Goal: Find specific page/section: Find specific page/section

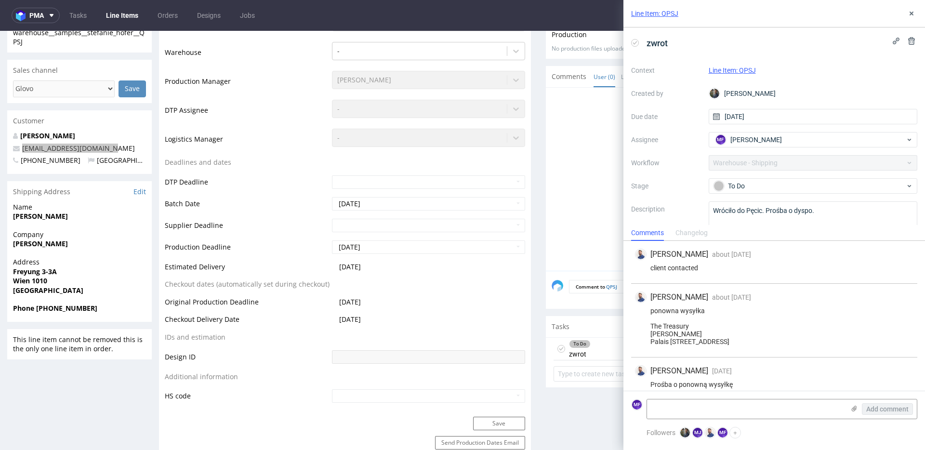
scroll to position [118, 0]
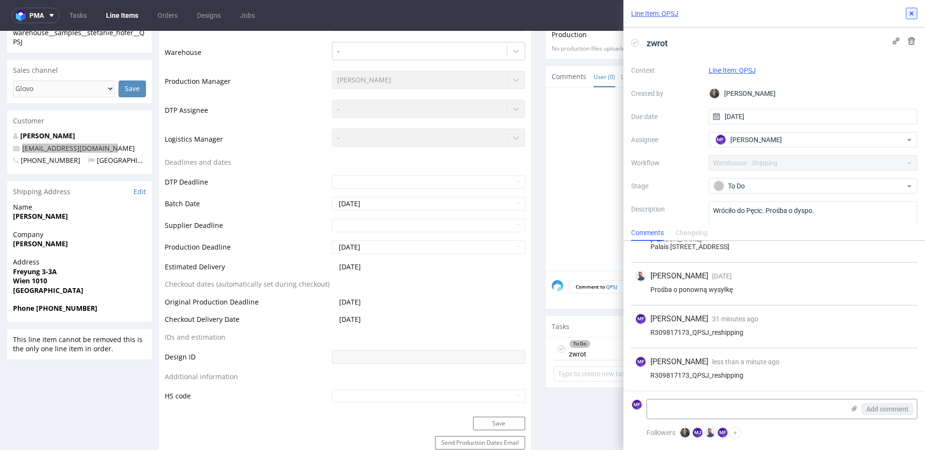
click at [909, 12] on icon at bounding box center [911, 14] width 8 height 8
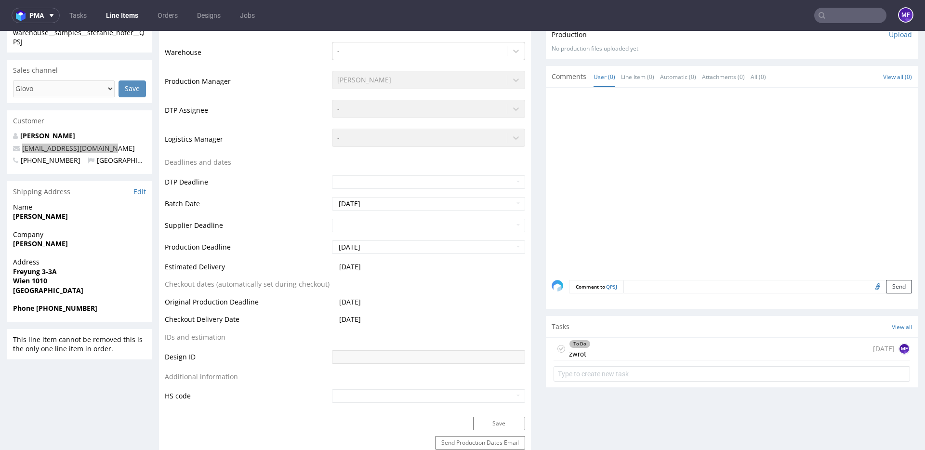
click at [834, 16] on input "text" at bounding box center [850, 15] width 72 height 15
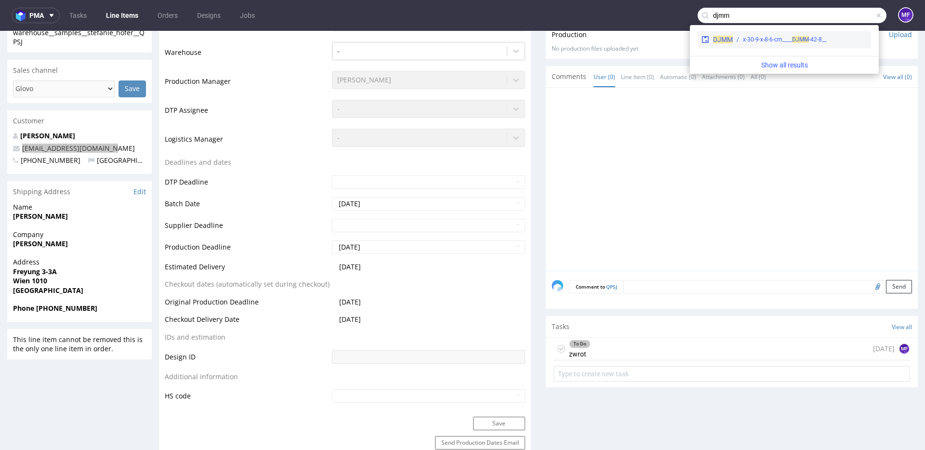
type input "djmm"
click at [748, 43] on div "__42-8-x-30-9-x-8-6-cm____ DJMM" at bounding box center [784, 39] width 84 height 9
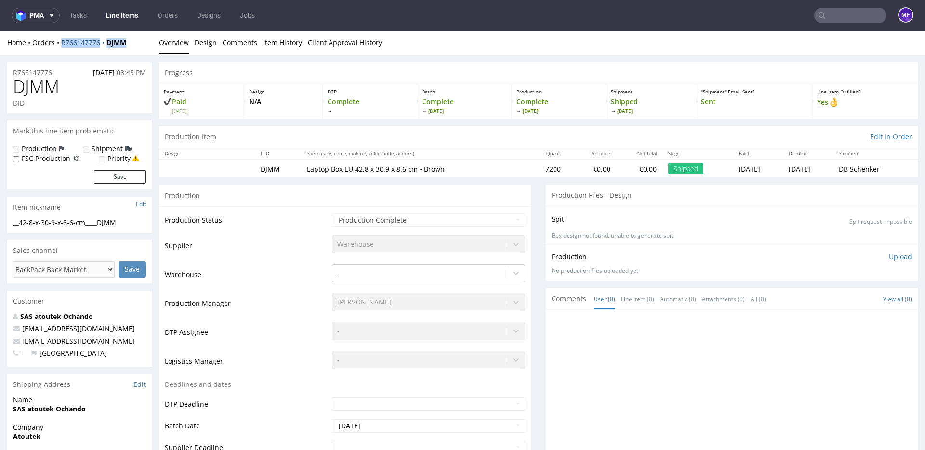
drag, startPoint x: 133, startPoint y: 47, endPoint x: 62, endPoint y: 45, distance: 71.3
click at [62, 45] on div "Home Orders R766147776 DJMM Overview Design Comments Item History Client Approv…" at bounding box center [462, 43] width 925 height 24
copy div "R766147776 DJMM"
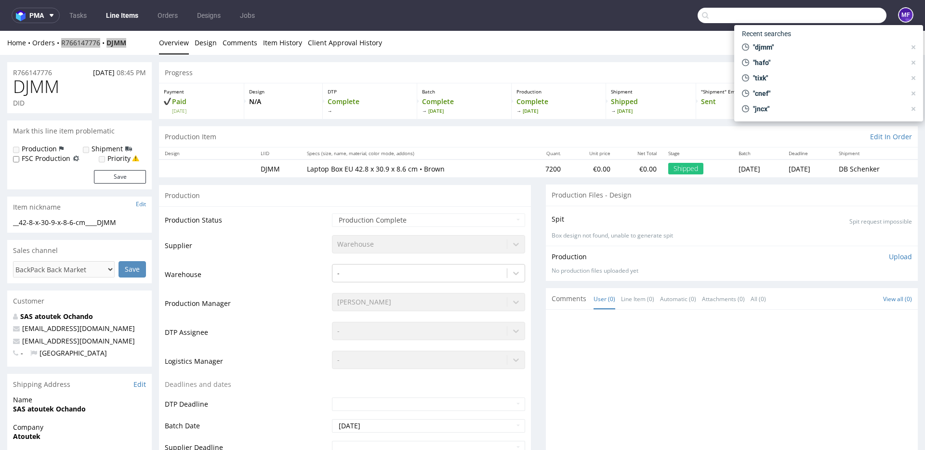
click at [834, 16] on input "text" at bounding box center [791, 15] width 189 height 15
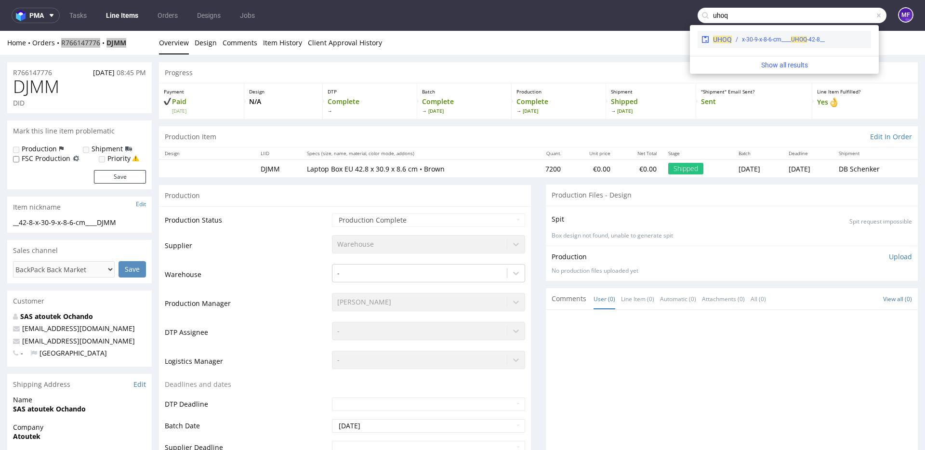
type input "uhoq"
drag, startPoint x: 754, startPoint y: 38, endPoint x: 754, endPoint y: 7, distance: 30.8
click at [754, 38] on div "__42-8-x-30-9-x-8-6-cm____ UHOQ" at bounding box center [783, 39] width 83 height 9
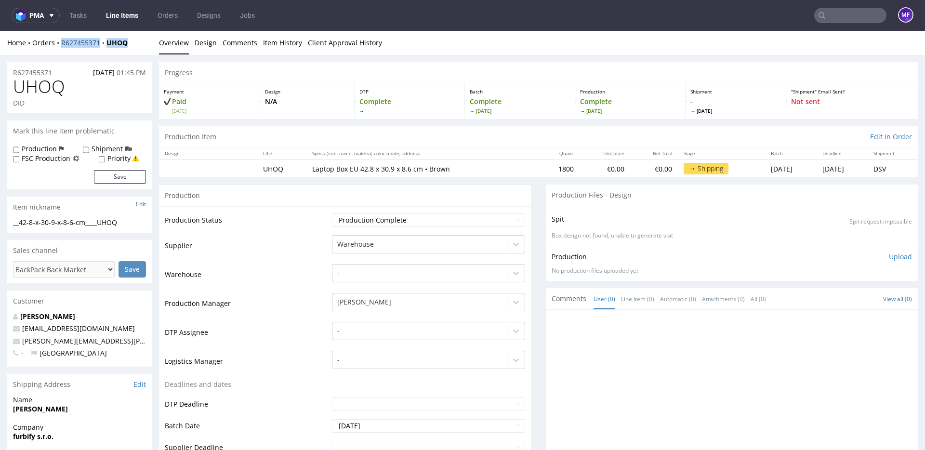
drag, startPoint x: 135, startPoint y: 44, endPoint x: 62, endPoint y: 45, distance: 72.7
click at [62, 45] on div "Home Orders R627455371 UHOQ" at bounding box center [79, 43] width 144 height 10
copy div "R627455371 UHOQ"
